Goal: Use online tool/utility: Utilize a website feature to perform a specific function

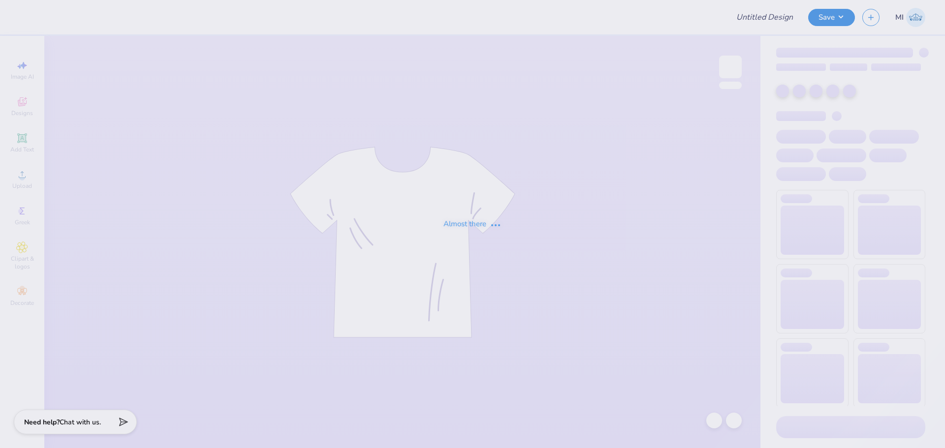
type input "Phi Sigma Sigma Floral Sets"
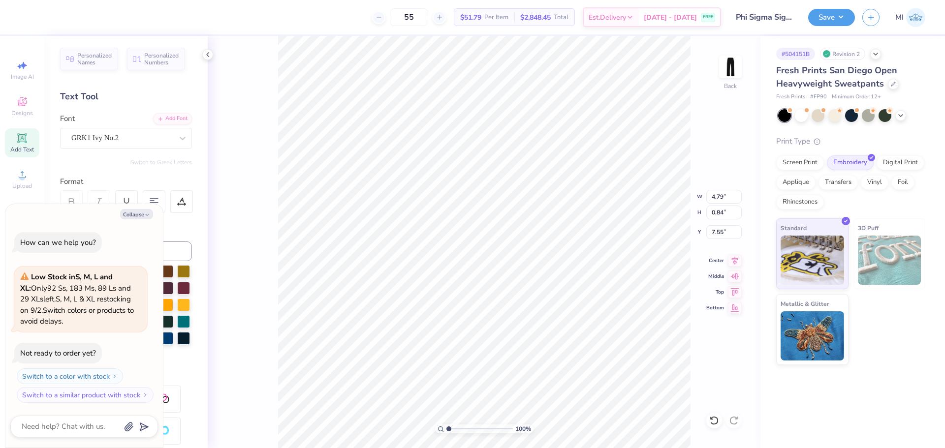
type textarea "x"
type input "5.33"
type textarea "x"
type input "5.62"
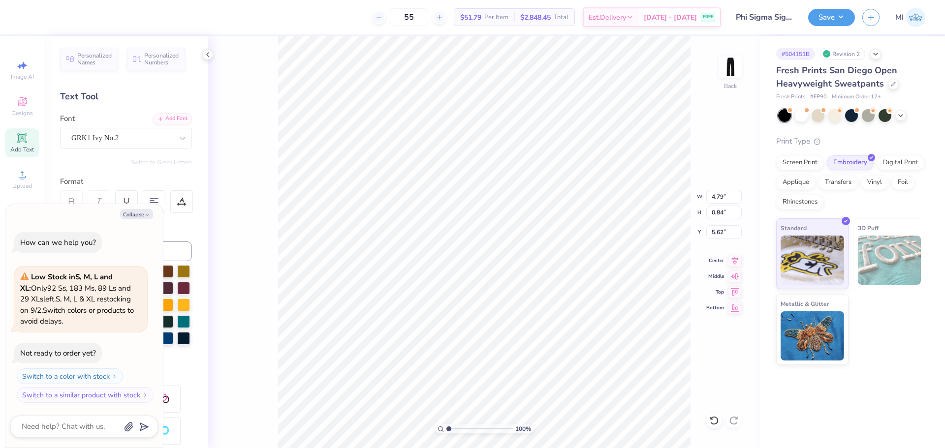
type textarea "x"
